Goal: Task Accomplishment & Management: Manage account settings

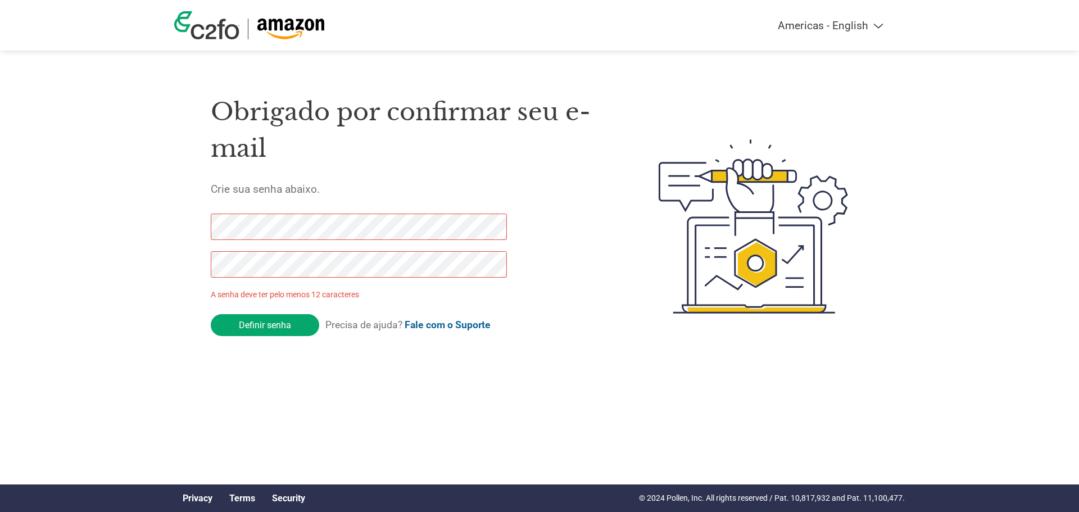
click at [193, 221] on div "Obrigado por confirmar seu e-mail Crie sua senha abaixo. A senha deve ter pelo …" at bounding box center [539, 227] width 730 height 298
click at [184, 269] on div "Obrigado por confirmar seu e-mail Crie sua senha abaixo. A senha deve ter pelo …" at bounding box center [539, 227] width 730 height 298
click at [148, 233] on div "Americas - English Américas - Español Américas - Português Amériques - Français…" at bounding box center [539, 181] width 1079 height 363
click at [189, 271] on div "Obrigado por confirmar seu e-mail Crie sua senha abaixo. A senha deve ter pelo …" at bounding box center [539, 227] width 730 height 298
click at [190, 234] on div "Obrigado por confirmar seu e-mail Crie sua senha abaixo. A senha deve ter pelo …" at bounding box center [539, 227] width 730 height 298
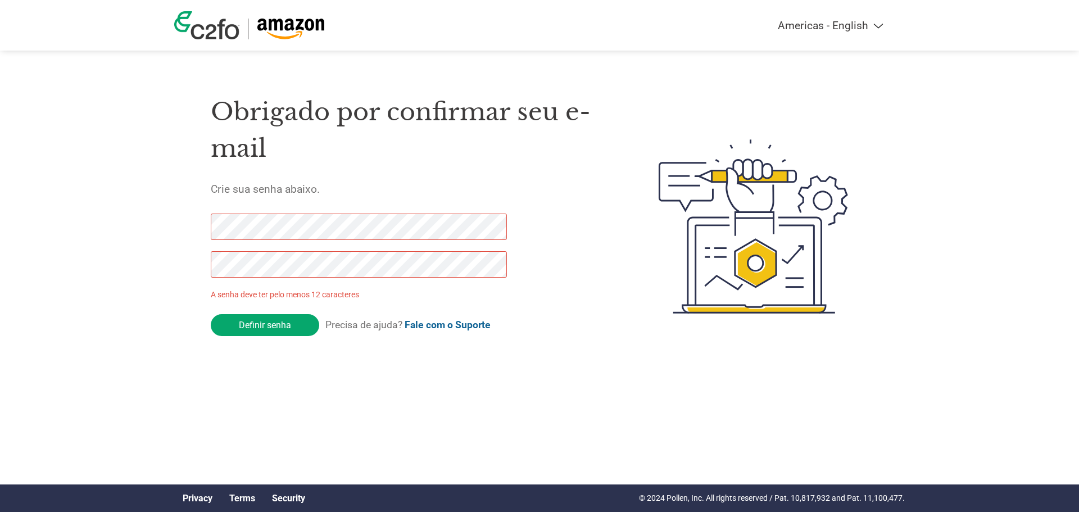
click at [188, 257] on div "Obrigado por confirmar seu e-mail Crie sua senha abaixo. A senha deve ter pelo …" at bounding box center [539, 227] width 730 height 298
click at [167, 256] on div "Americas - English Américas - Español Américas - Português Amériques - Français…" at bounding box center [539, 181] width 1079 height 363
click at [255, 324] on input "Definir senha" at bounding box center [265, 325] width 108 height 22
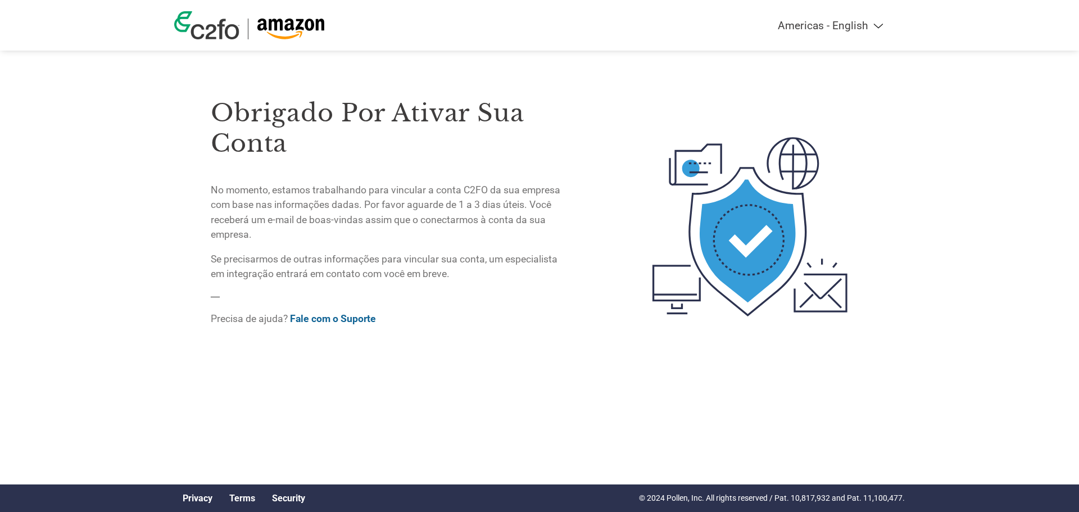
drag, startPoint x: 982, startPoint y: 0, endPoint x: 1017, endPoint y: 20, distance: 40.8
click at [1017, 20] on header "Americas - English Américas - Español [GEOGRAPHIC_DATA] - Português [GEOGRAPHIC…" at bounding box center [539, 25] width 1079 height 51
drag, startPoint x: 977, startPoint y: 1, endPoint x: 1022, endPoint y: 156, distance: 161.4
click at [1022, 156] on div "Americas - English Américas - Español Américas - Português Amériques - Français…" at bounding box center [539, 181] width 1079 height 363
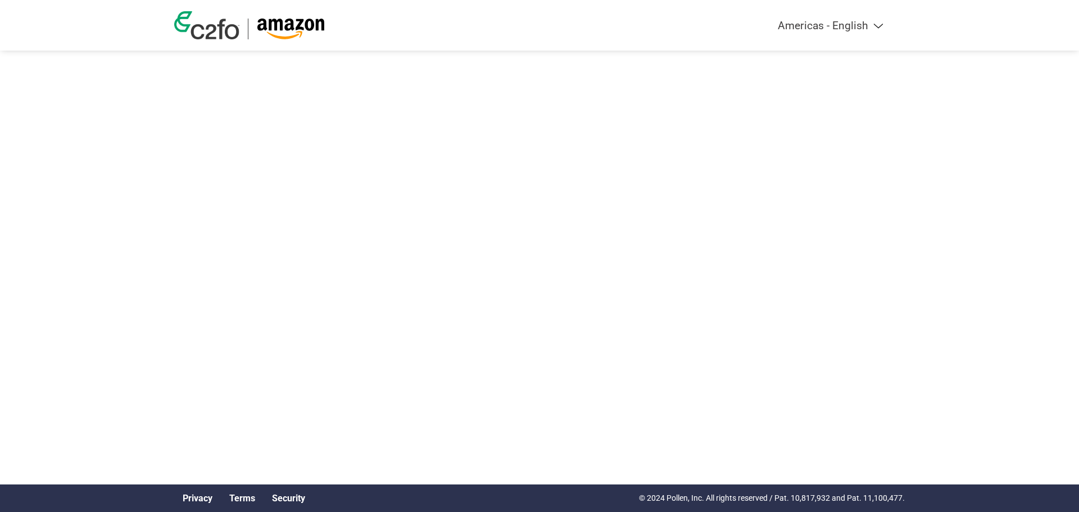
click at [881, 26] on select "Americas - English Américas - Español [GEOGRAPHIC_DATA] - Português [GEOGRAPHIC…" at bounding box center [760, 25] width 261 height 13
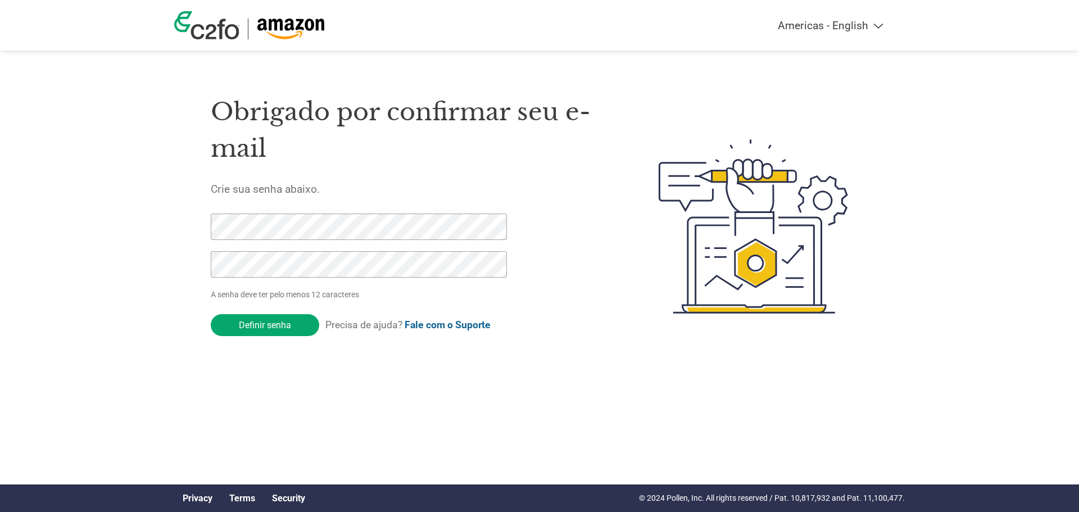
select select "pt"
click at [705, 19] on select "Americas - English Américas - Español [GEOGRAPHIC_DATA] - Português [GEOGRAPHIC…" at bounding box center [760, 25] width 261 height 13
click at [874, 25] on select "Americas - English Américas - Español [GEOGRAPHIC_DATA] - Português [GEOGRAPHIC…" at bounding box center [760, 25] width 261 height 13
select select "pt"
click at [705, 19] on select "Americas - English Américas - Español [GEOGRAPHIC_DATA] - Português [GEOGRAPHIC…" at bounding box center [760, 25] width 261 height 13
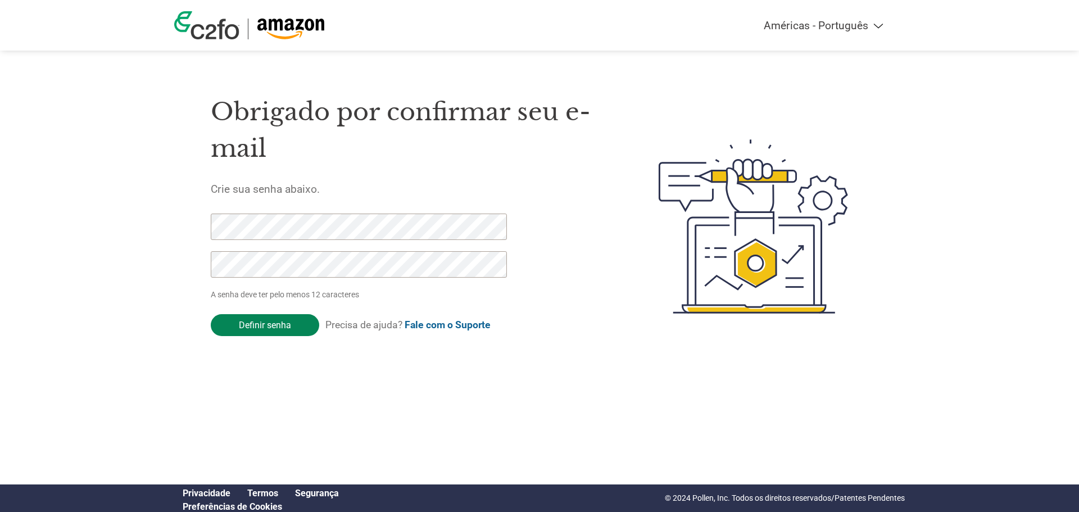
click at [257, 321] on input "Definir senha" at bounding box center [265, 325] width 108 height 22
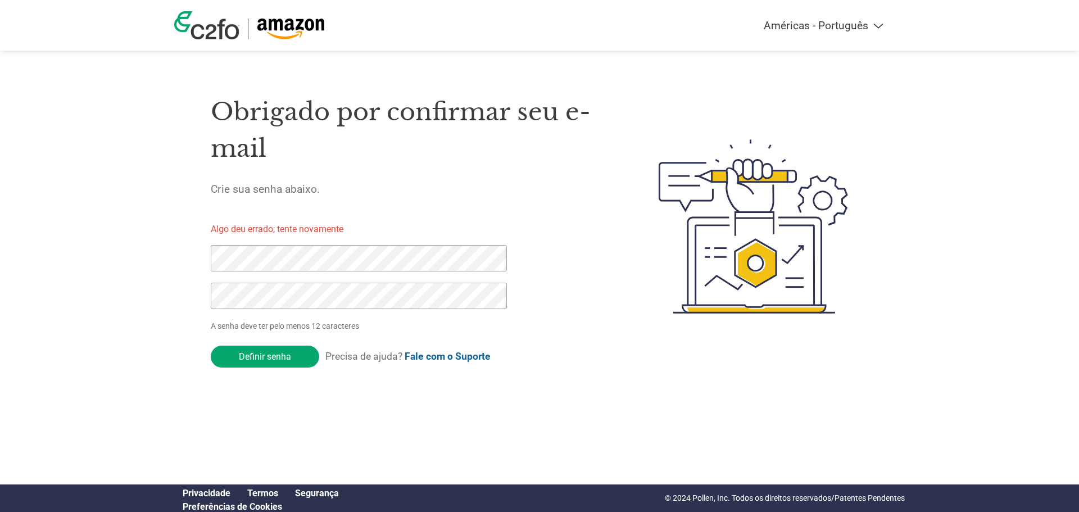
click at [175, 260] on div "Obrigado por confirmar seu e-mail Crie sua senha abaixo. Algo deu errado; tente…" at bounding box center [539, 227] width 730 height 298
click at [265, 363] on input "Definir senha" at bounding box center [265, 356] width 108 height 22
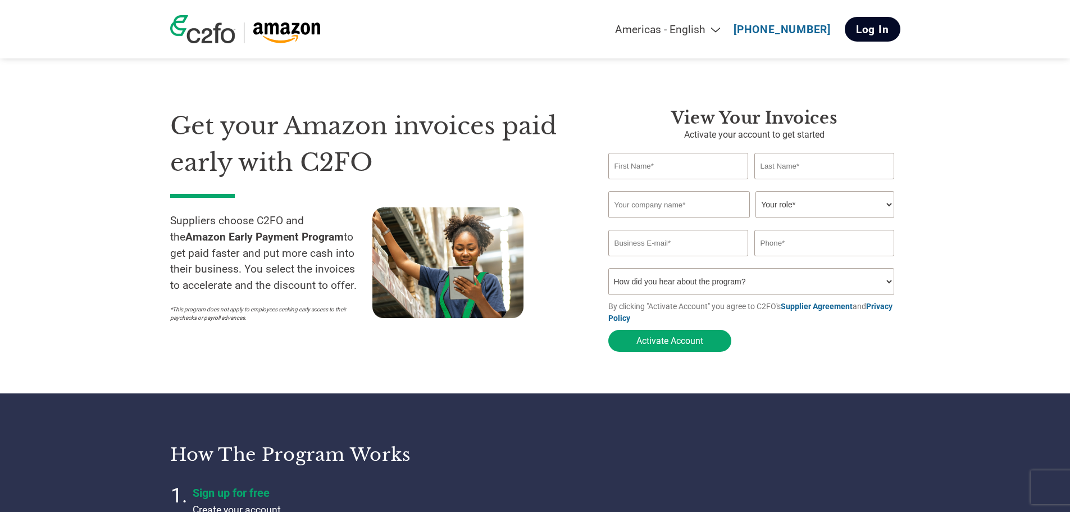
click at [870, 36] on link "Log In" at bounding box center [873, 29] width 56 height 25
click at [713, 30] on select "Americas - English Américas - Español [GEOGRAPHIC_DATA] - Português [GEOGRAPHIC…" at bounding box center [597, 29] width 261 height 13
select select "pt"
click at [522, 23] on select "Americas - English Américas - Español [GEOGRAPHIC_DATA] - Português [GEOGRAPHIC…" at bounding box center [597, 29] width 261 height 13
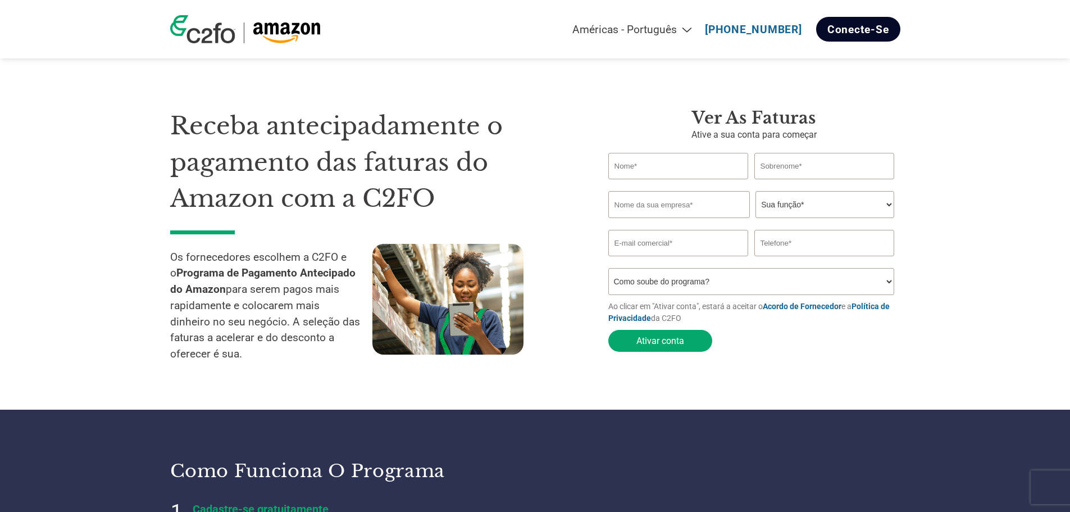
click at [867, 32] on link "Conecte-se" at bounding box center [858, 29] width 84 height 25
